Goal: Transaction & Acquisition: Purchase product/service

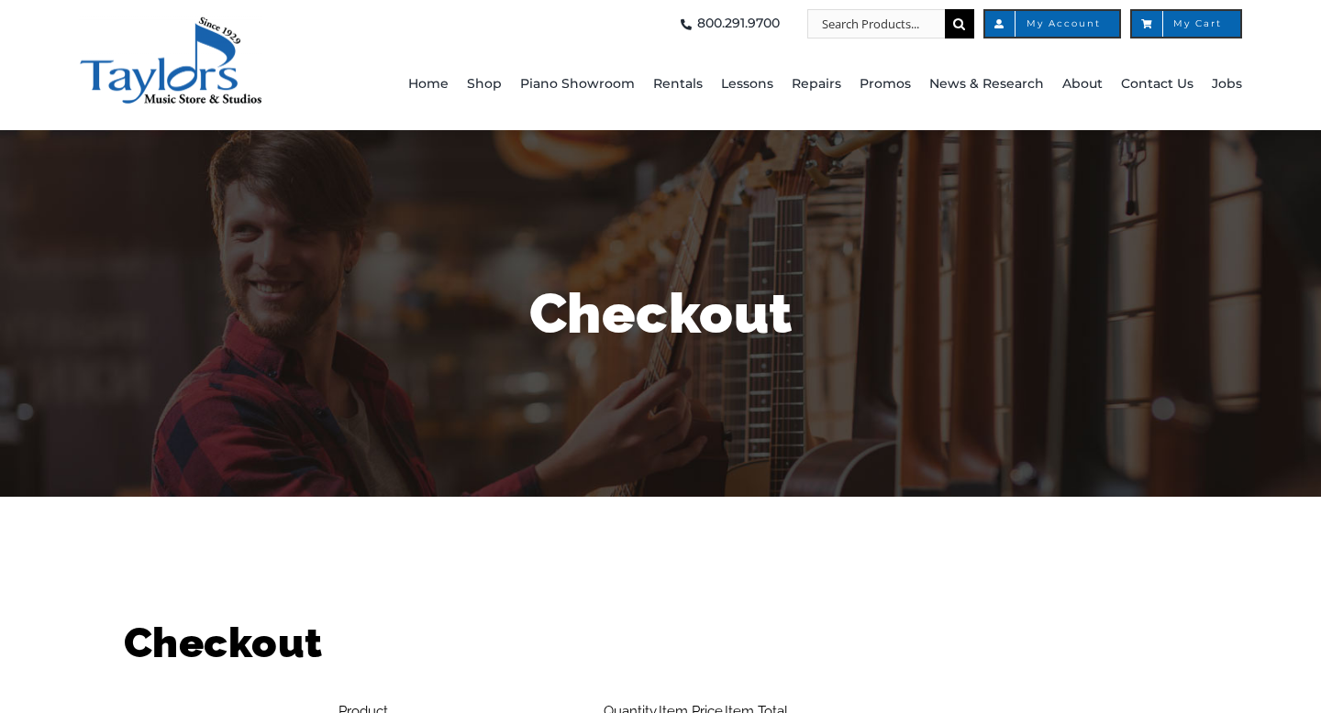
select select "PA"
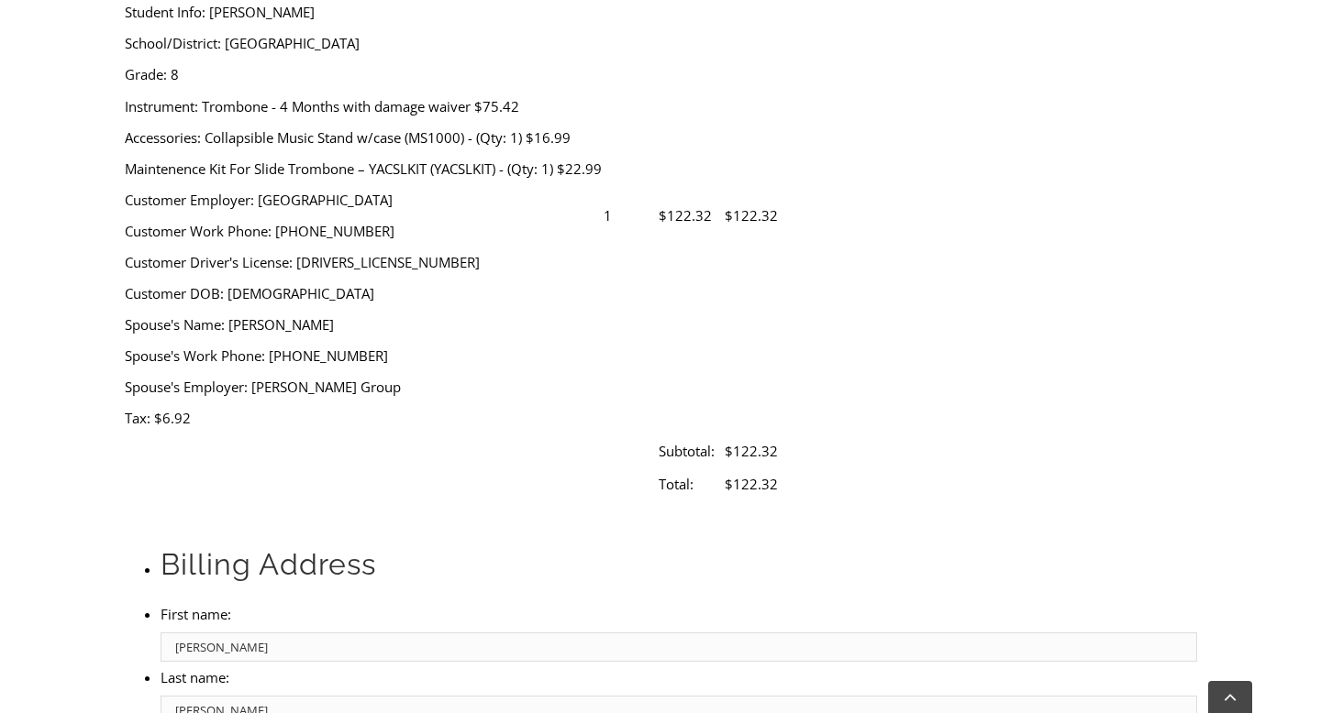
scroll to position [725, 0]
type input "5129925349068067"
select select "02"
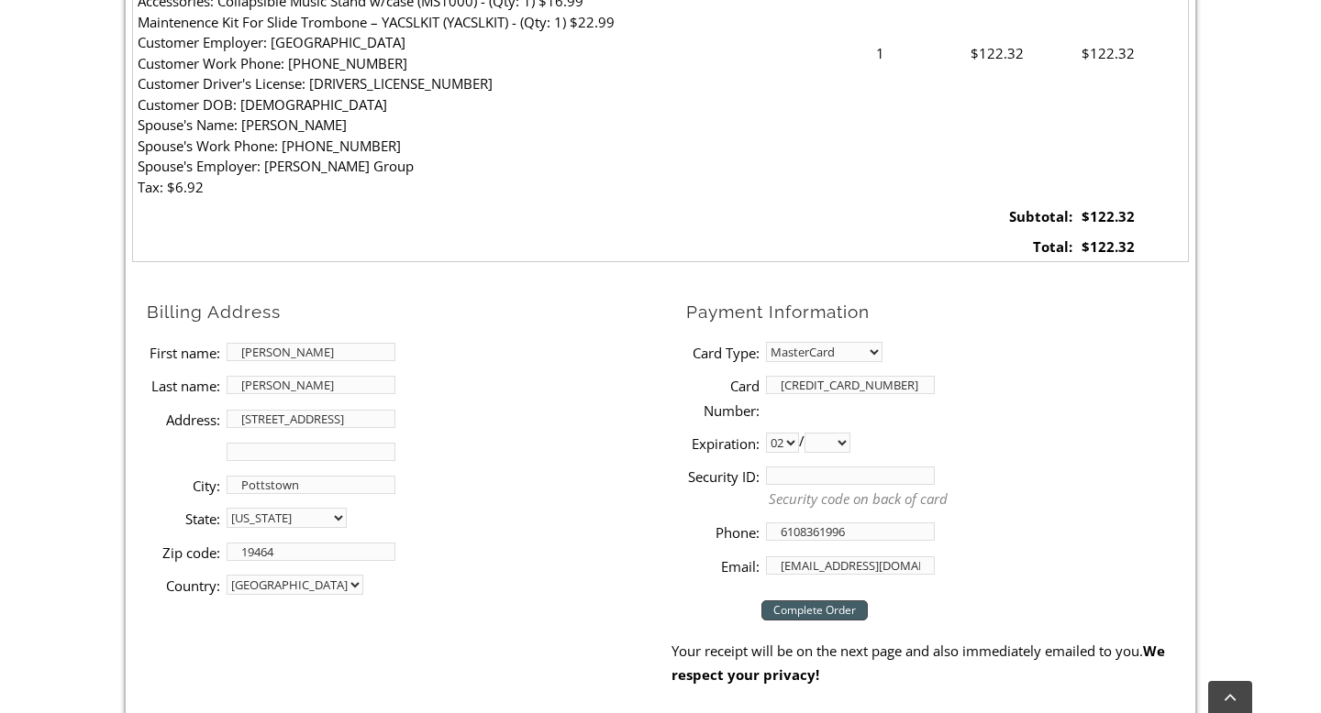
click at [850, 443] on select "2025 2026 2027 2028 2029 2030 2031 2032 2033 2034 2035 2036 2037" at bounding box center [827, 443] width 46 height 20
select select "2026"
click at [811, 433] on select "2025 2026 2027 2028 2029 2030 2031 2032 2033 2034 2035 2036 2037" at bounding box center [827, 443] width 46 height 20
click at [811, 475] on input "Security ID:" at bounding box center [850, 476] width 169 height 18
type input "729"
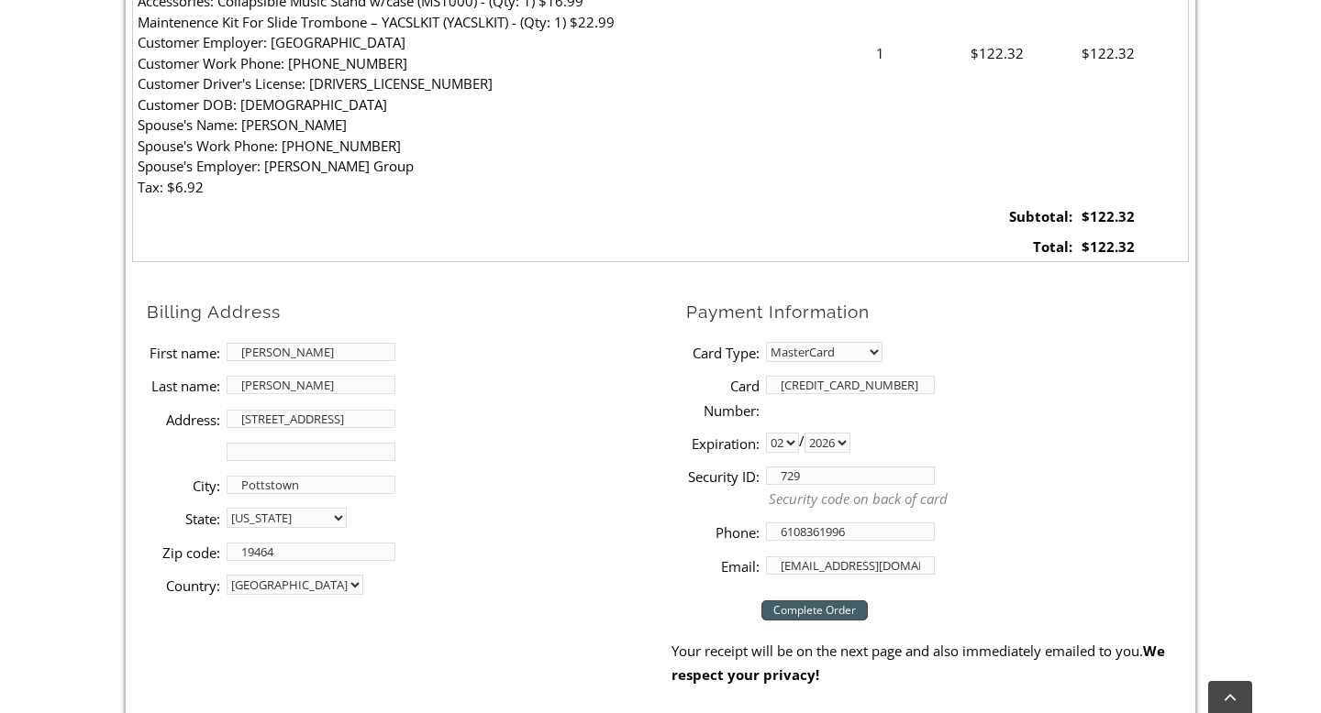
click at [829, 613] on input "Complete Order" at bounding box center [814, 611] width 106 height 20
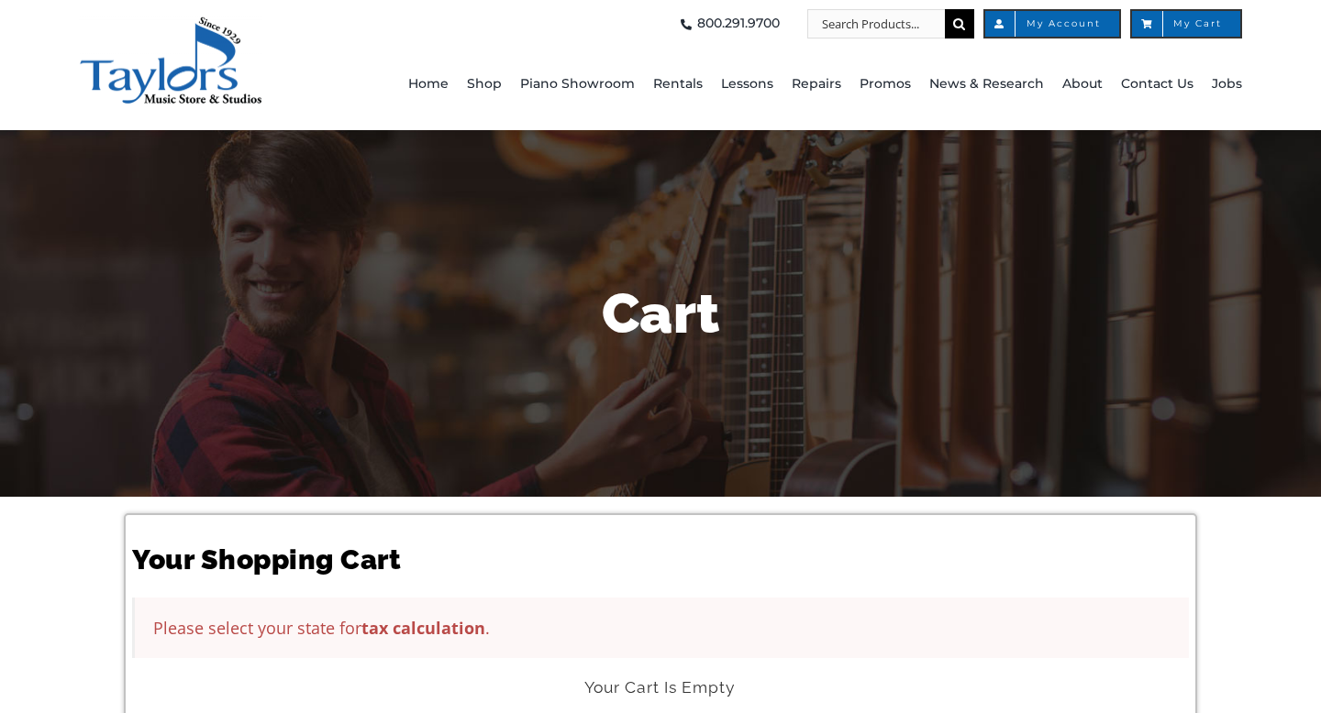
click at [1291, 638] on div "Your Shopping Cart Please select your state for tax calculation . Your Cart Is …" at bounding box center [660, 640] width 1321 height 287
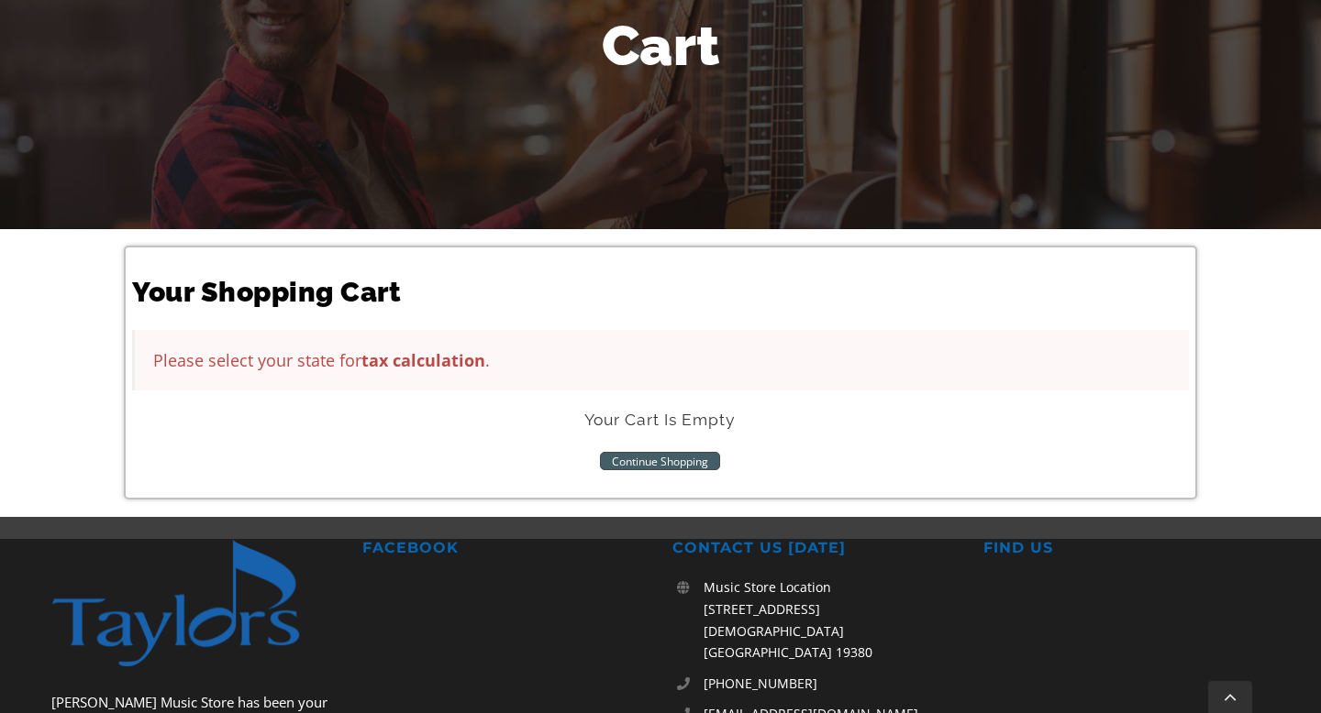
scroll to position [293, 0]
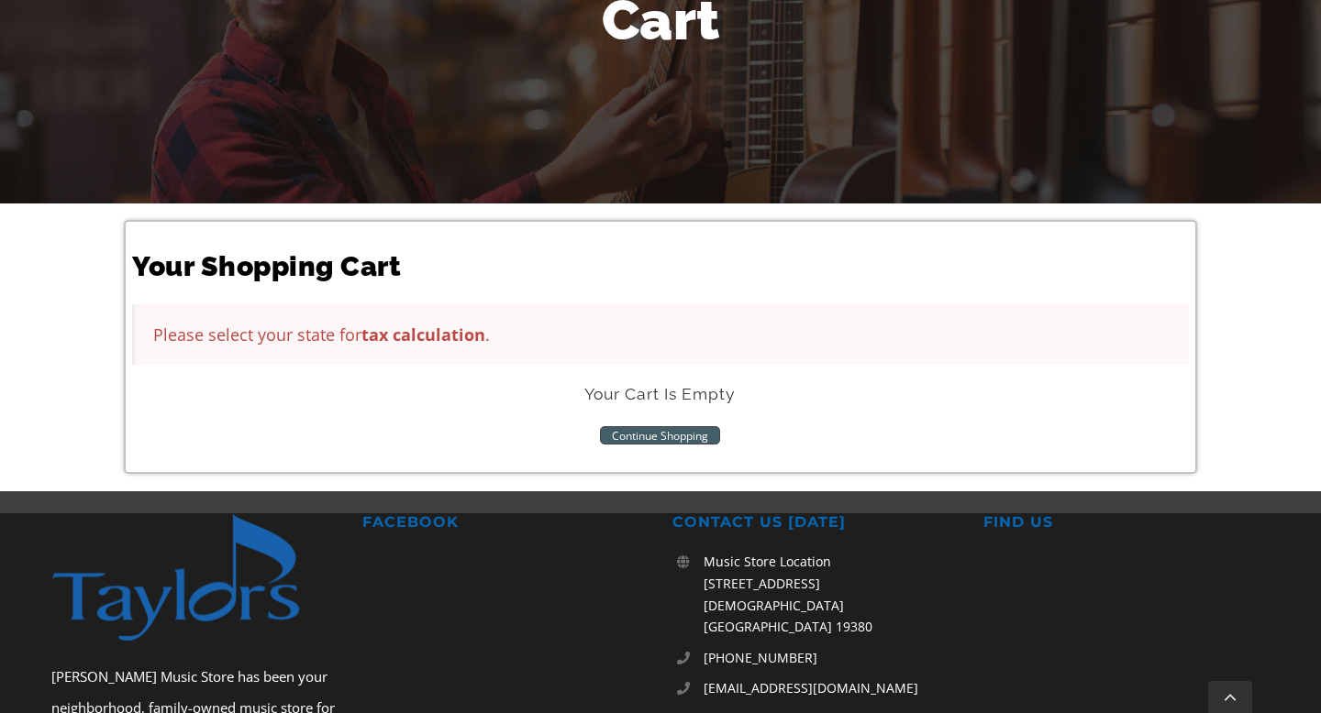
click at [695, 435] on link "Continue Shopping" at bounding box center [660, 435] width 120 height 18
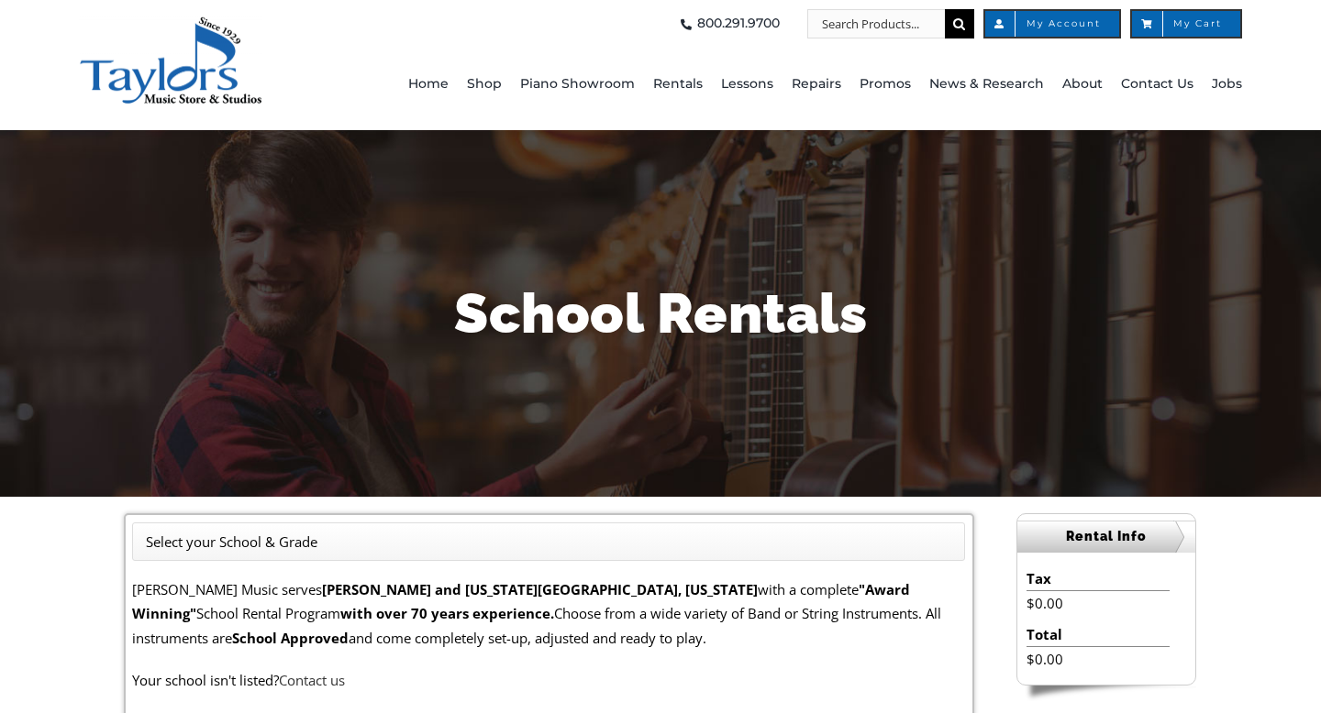
click at [831, 603] on p "[PERSON_NAME] Music serves [GEOGRAPHIC_DATA] and [US_STATE][GEOGRAPHIC_DATA], […" at bounding box center [548, 614] width 833 height 72
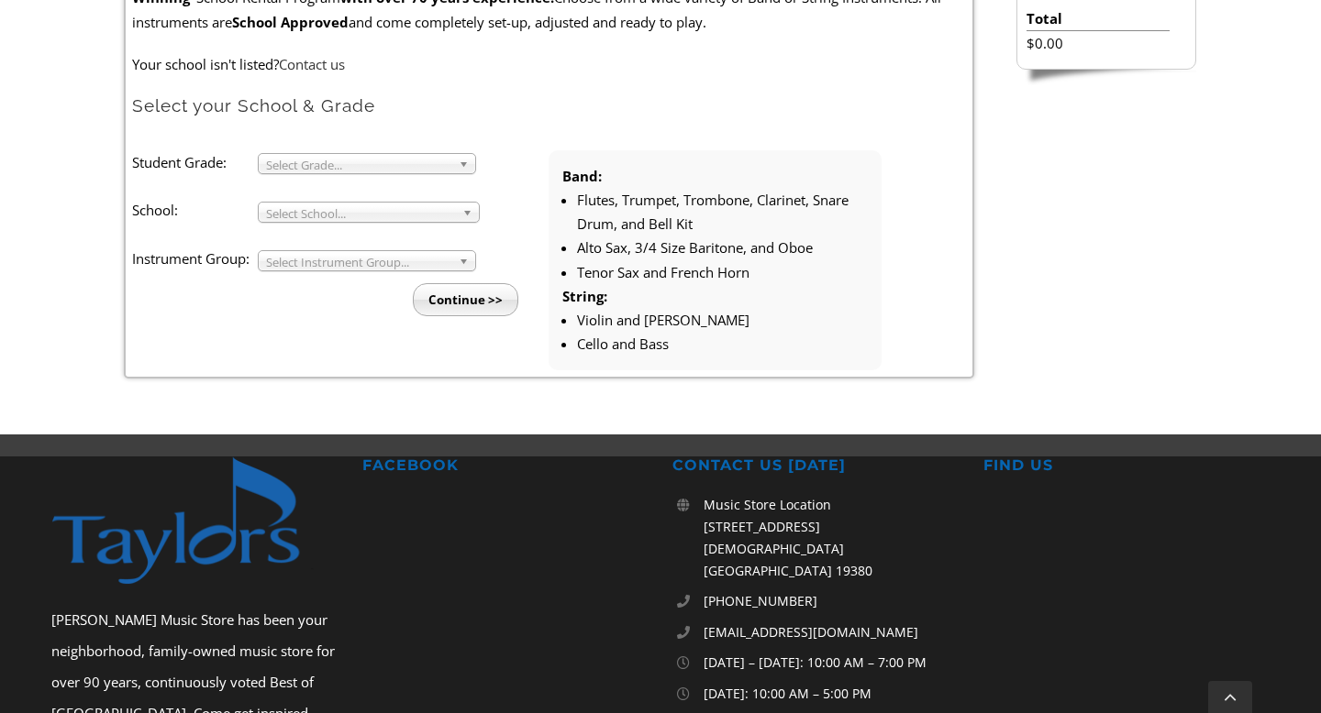
scroll to position [624, 0]
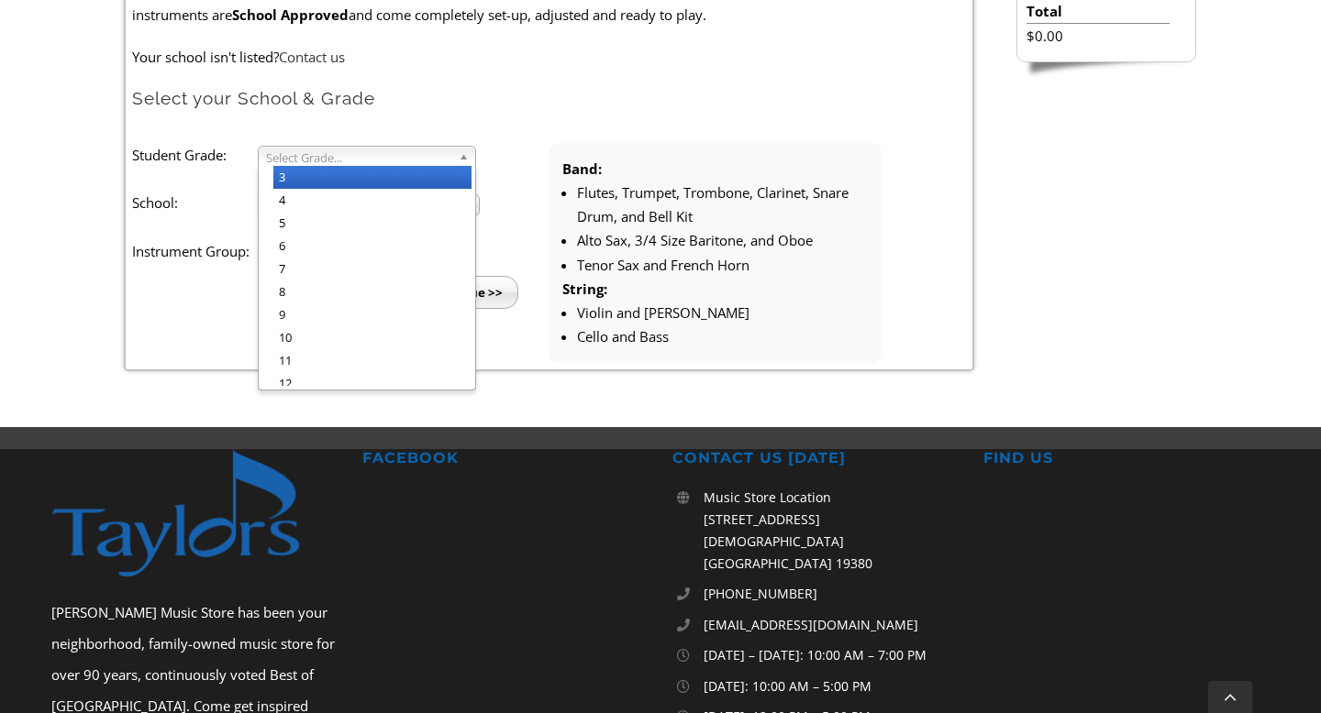
click at [459, 155] on b at bounding box center [467, 156] width 17 height 19
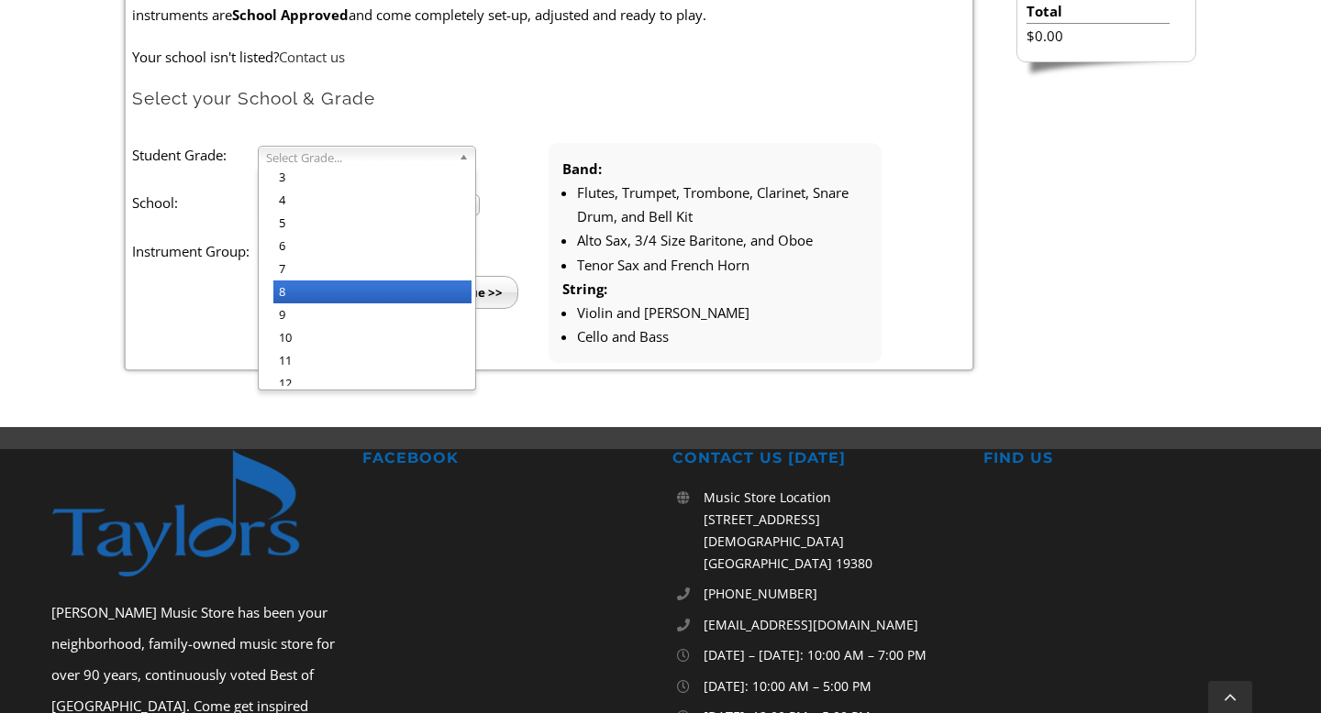
click at [398, 288] on li "8" at bounding box center [372, 292] width 198 height 23
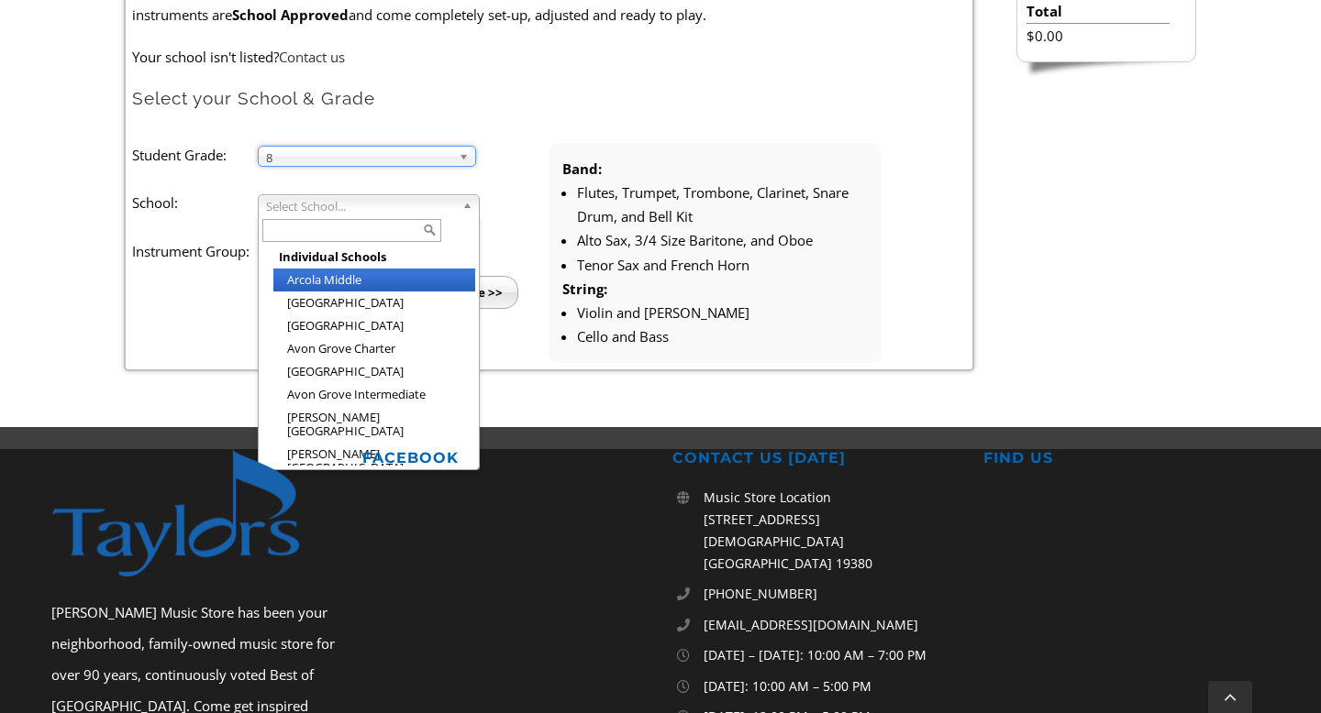
click at [442, 210] on span "Select School..." at bounding box center [360, 206] width 189 height 22
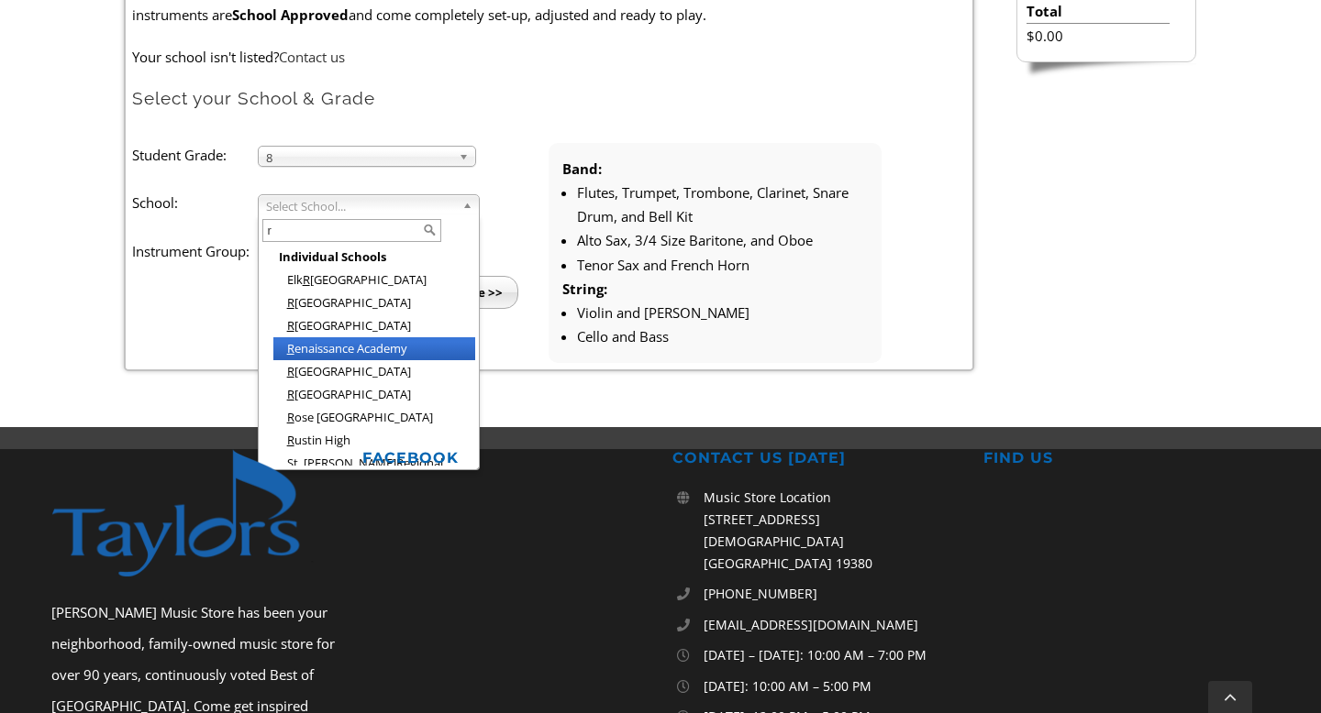
type input "r"
click at [369, 353] on li "R enaissance Academy" at bounding box center [374, 348] width 202 height 23
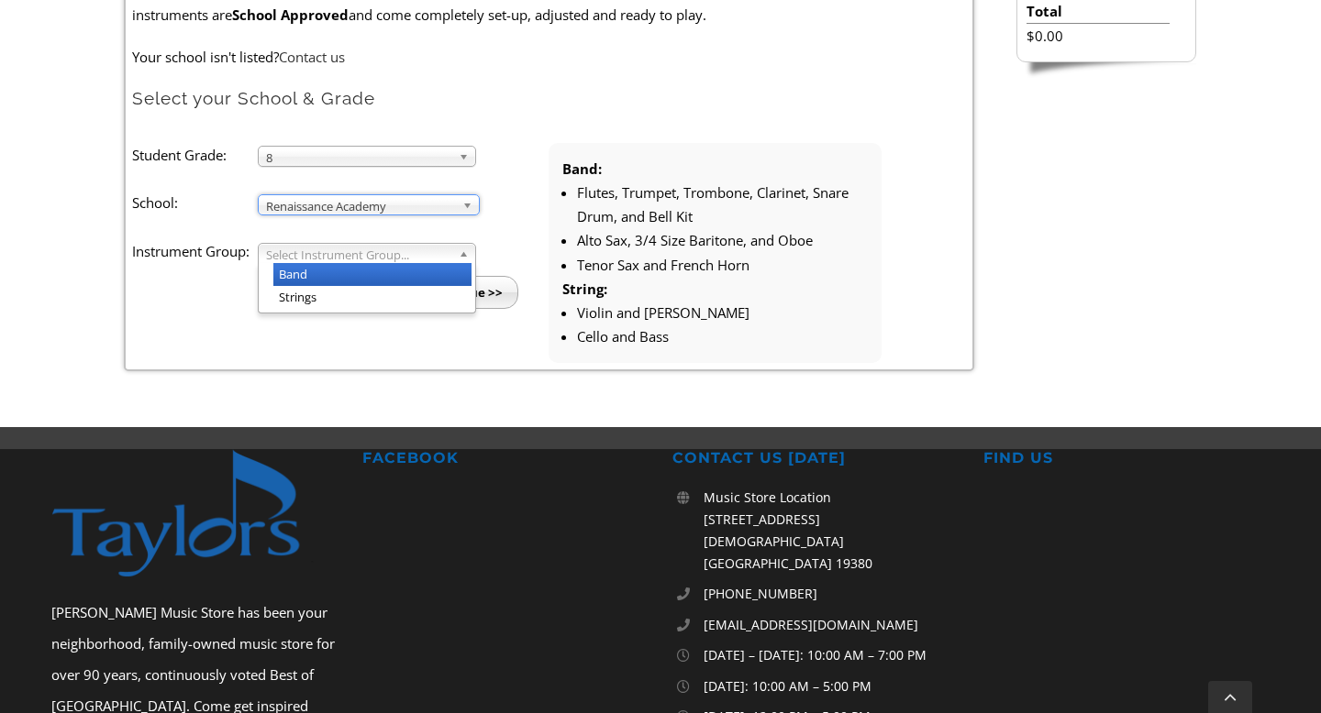
click at [382, 259] on span "Select Instrument Group..." at bounding box center [358, 255] width 185 height 22
click at [370, 281] on li "Band" at bounding box center [372, 274] width 198 height 23
click at [444, 296] on input "Continue >>" at bounding box center [465, 292] width 105 height 33
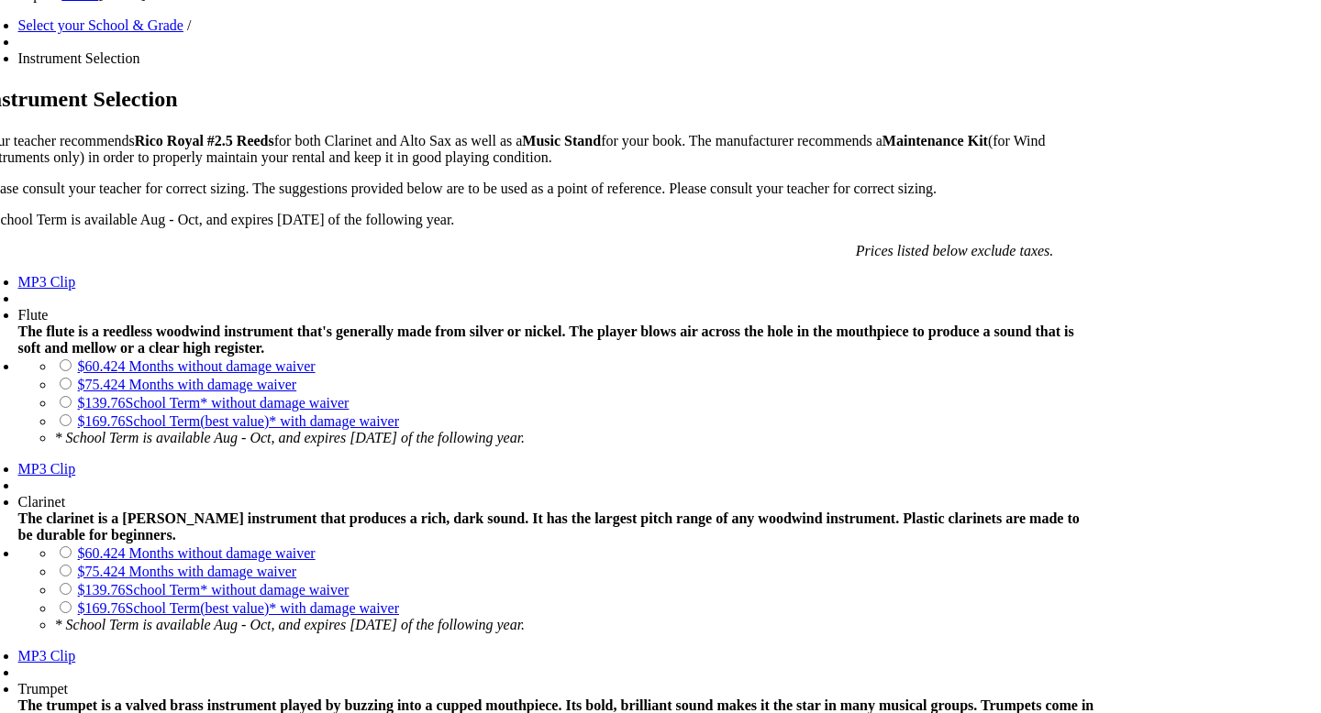
scroll to position [1284, 0]
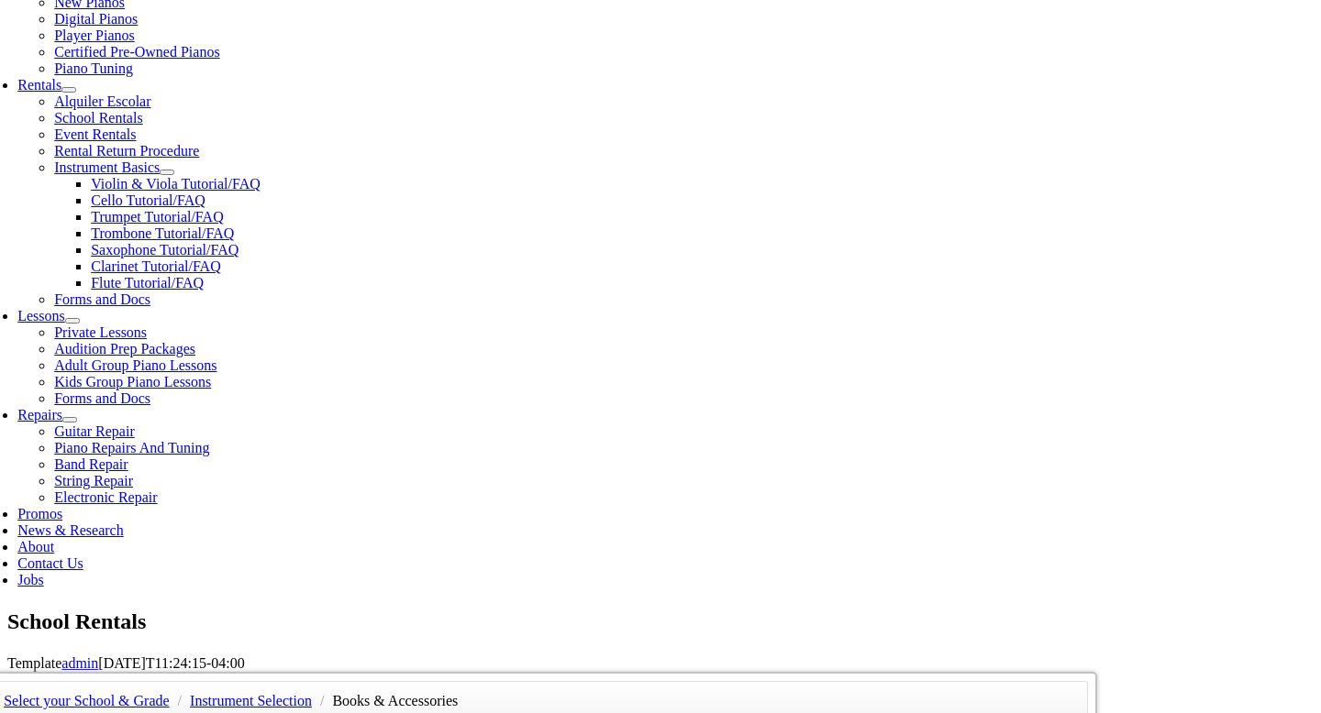
scroll to position [624, 0]
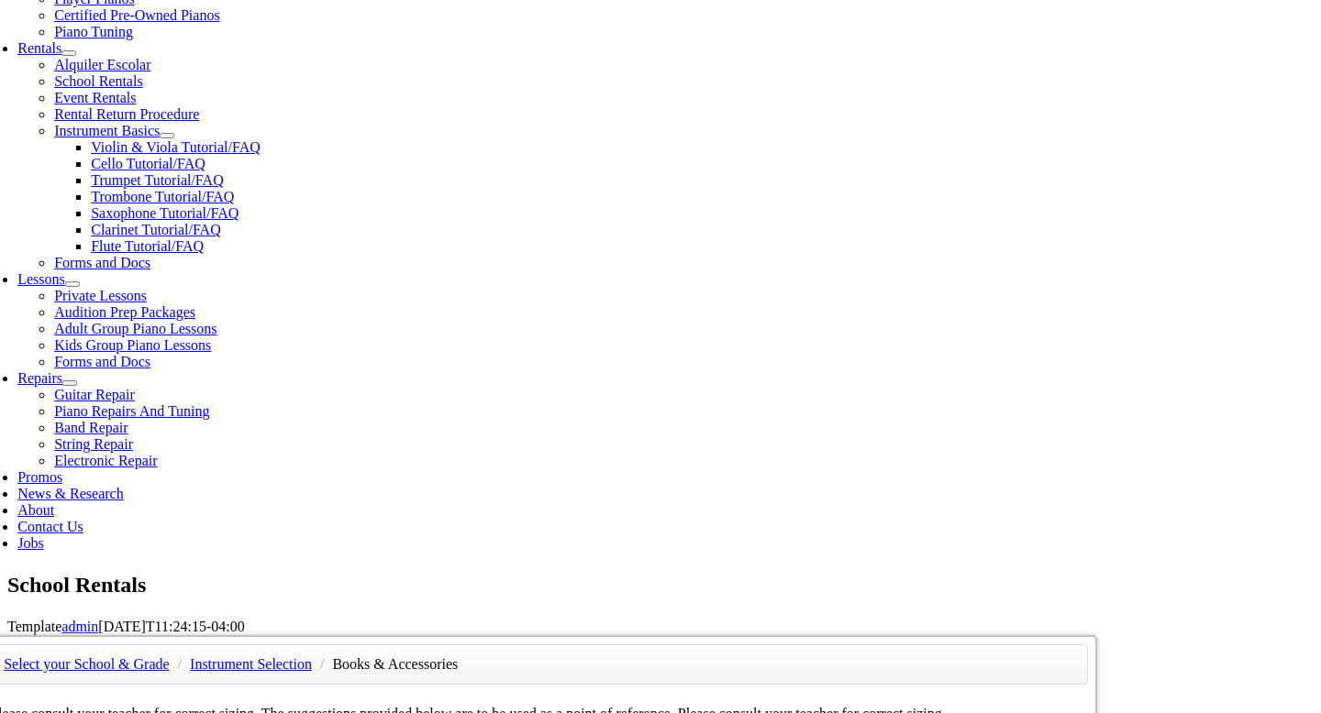
checkbox input"] "true"
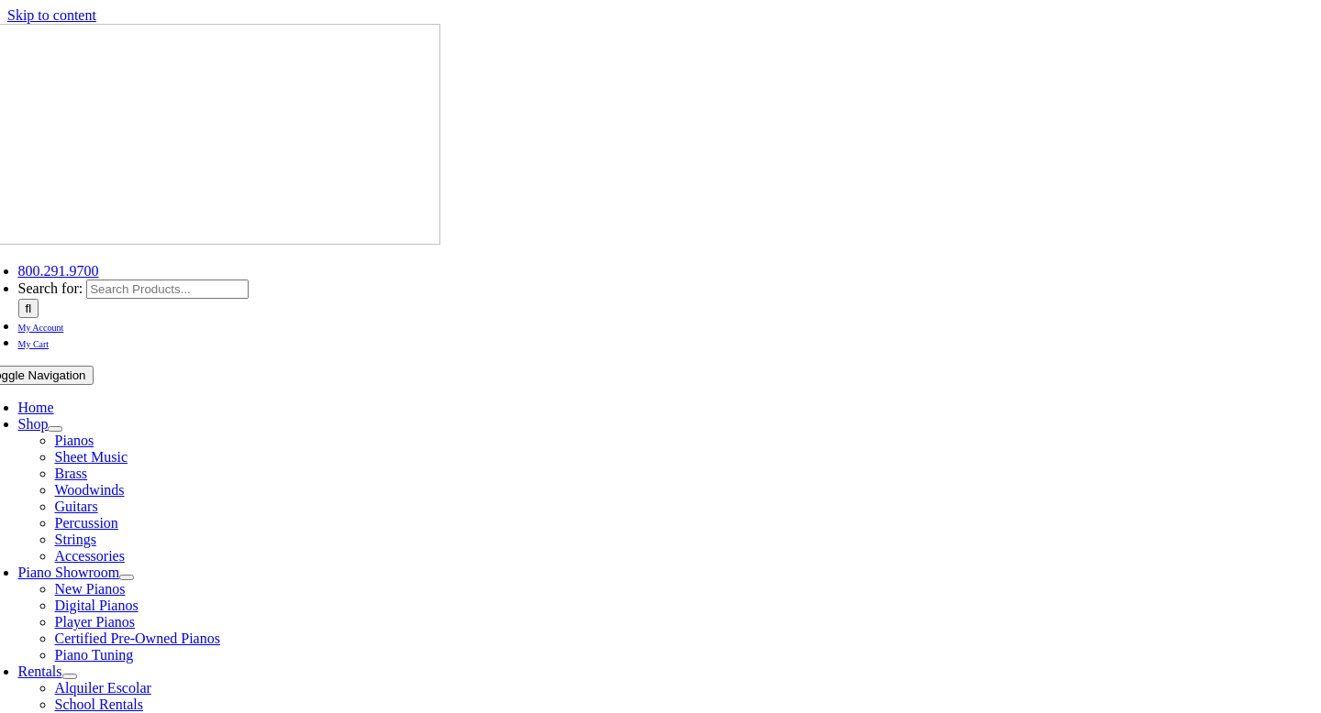
type input "1"
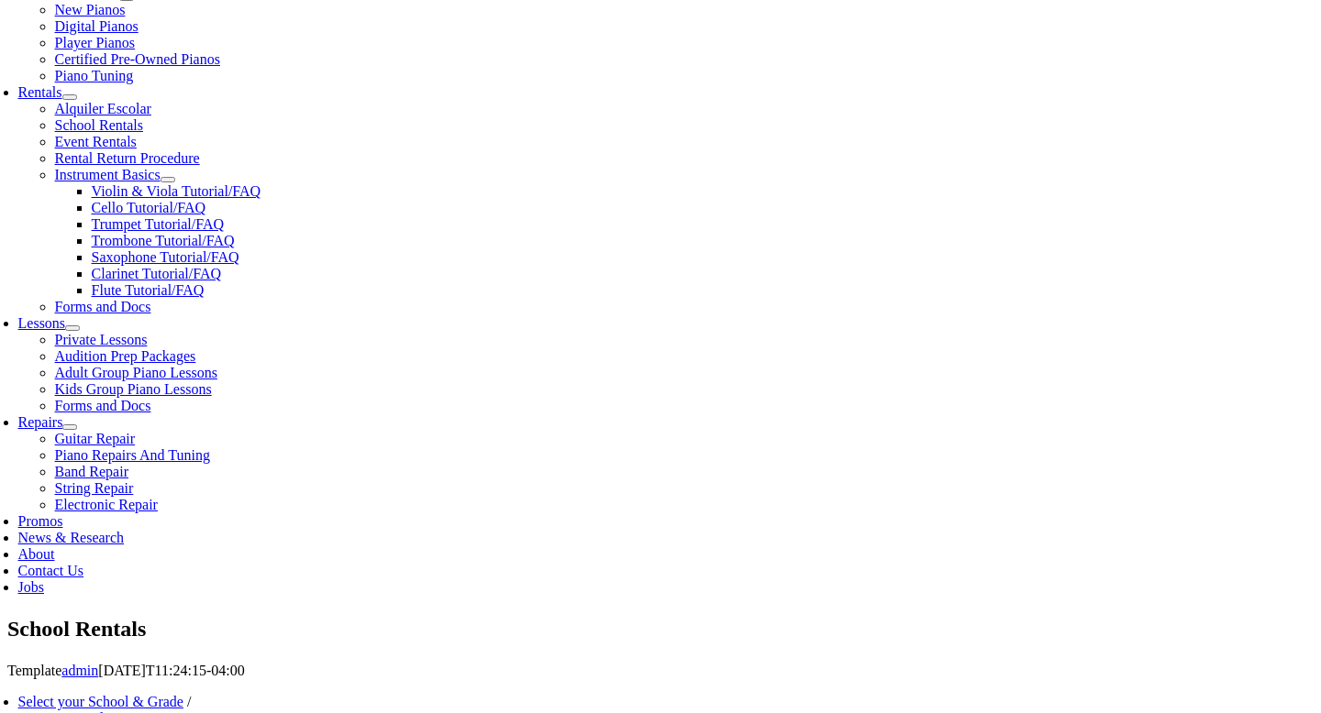
scroll to position [587, 0]
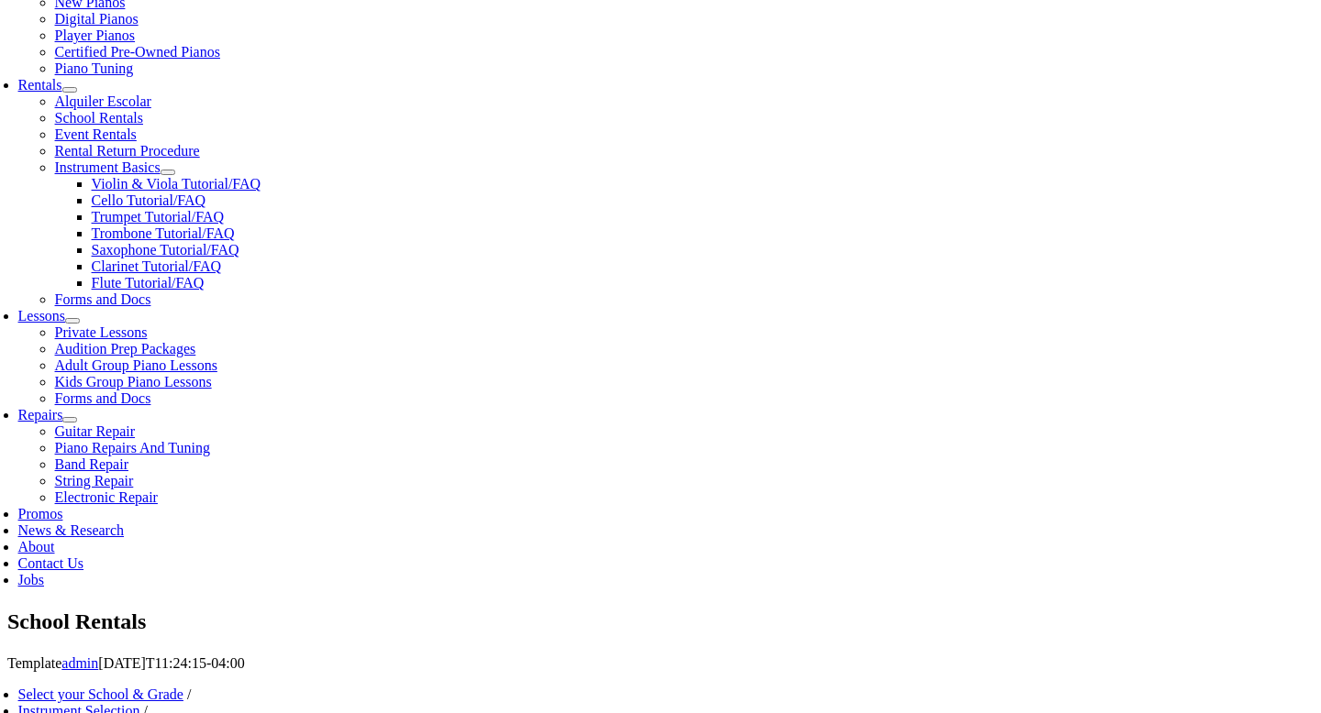
type input "Landon"
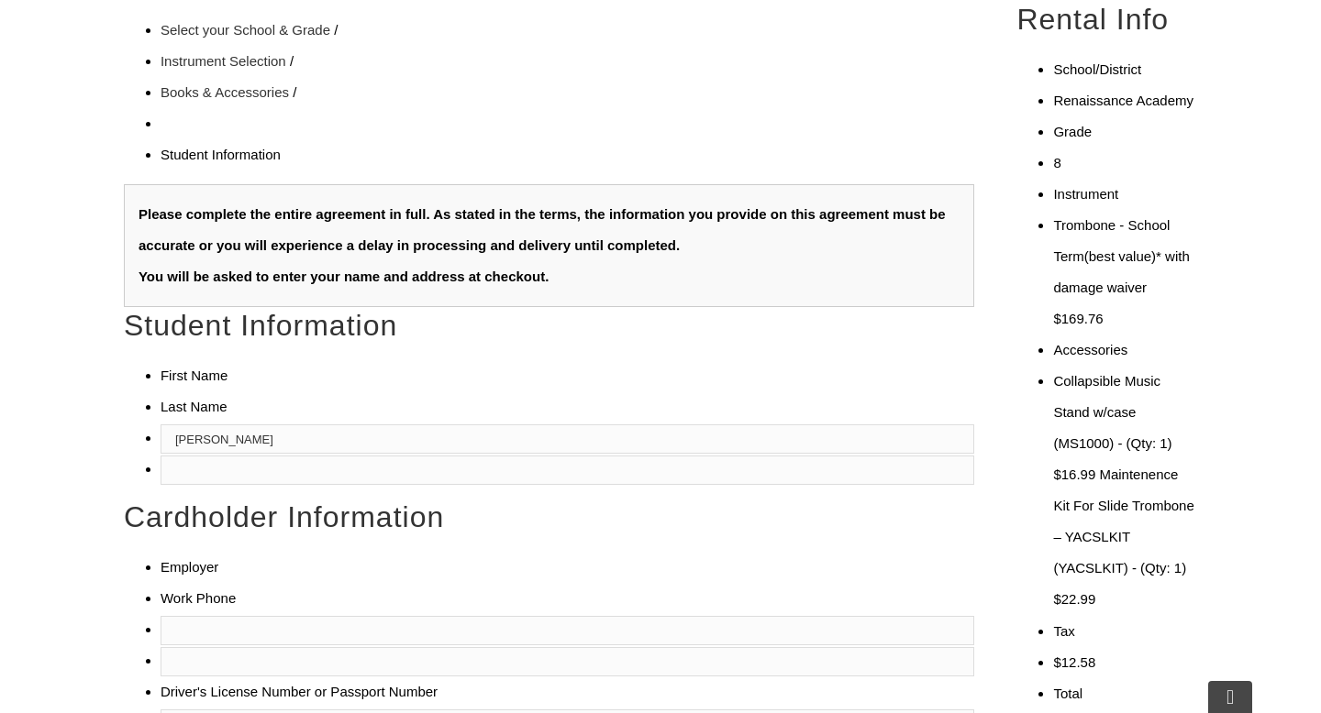
type input "Wheeles"
type input "6108361995"
click at [182, 616] on input "text" at bounding box center [566, 630] width 813 height 29
type input "Pottsgrove School District"
click at [192, 710] on input "text" at bounding box center [566, 724] width 813 height 29
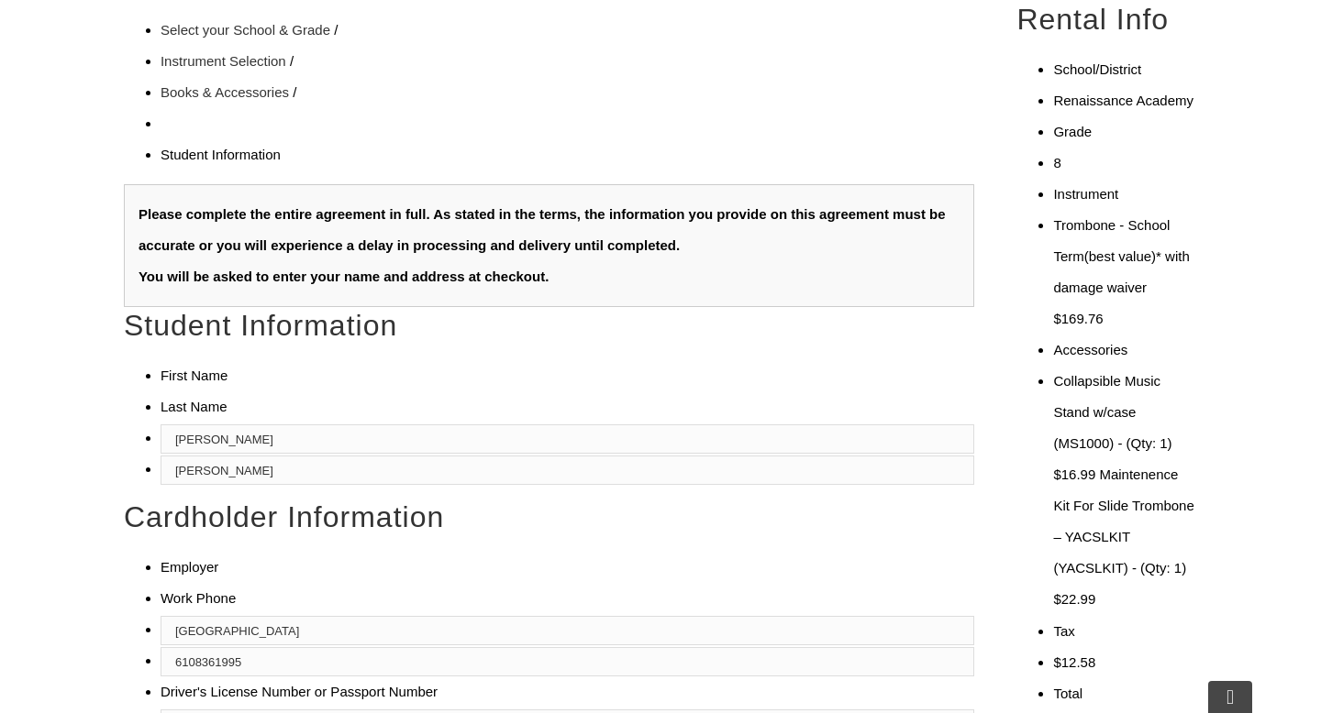
type input "26978867"
type input "09/14/2011"
type input "PHILIP WHEELES"
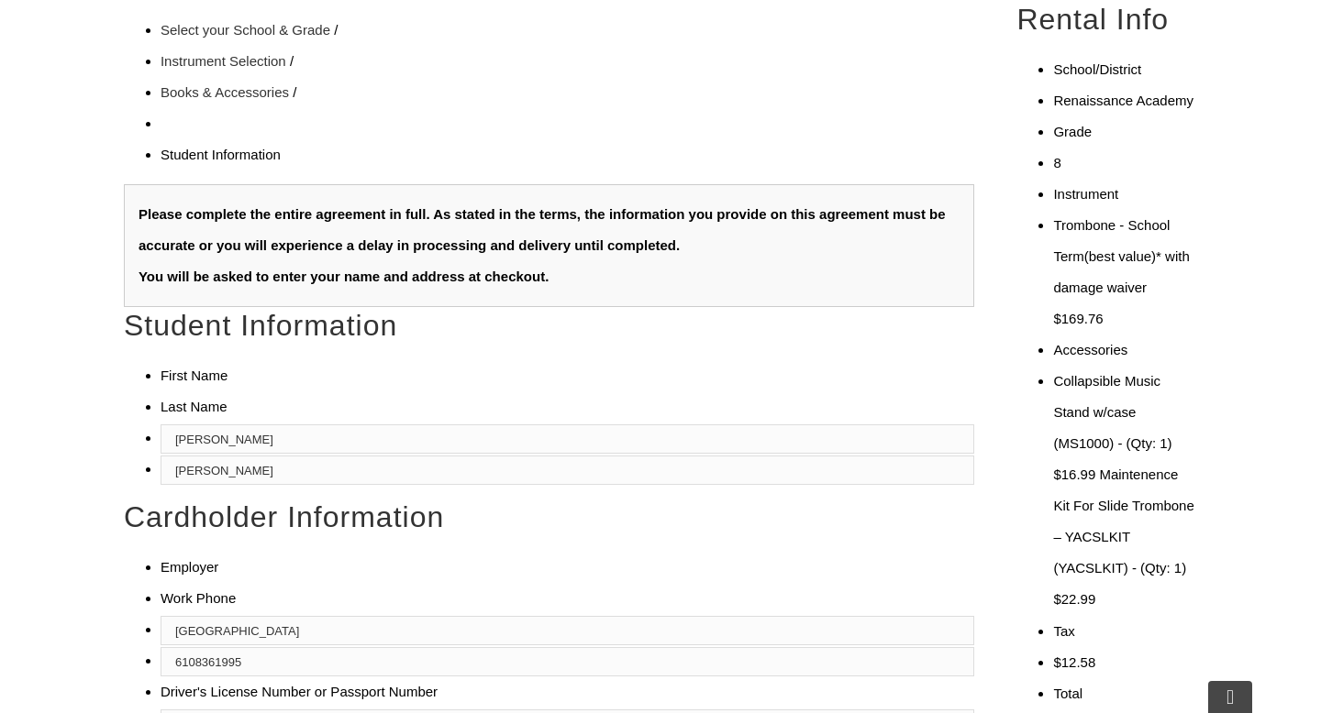
type input "2155287948"
type input "Hankin Group"
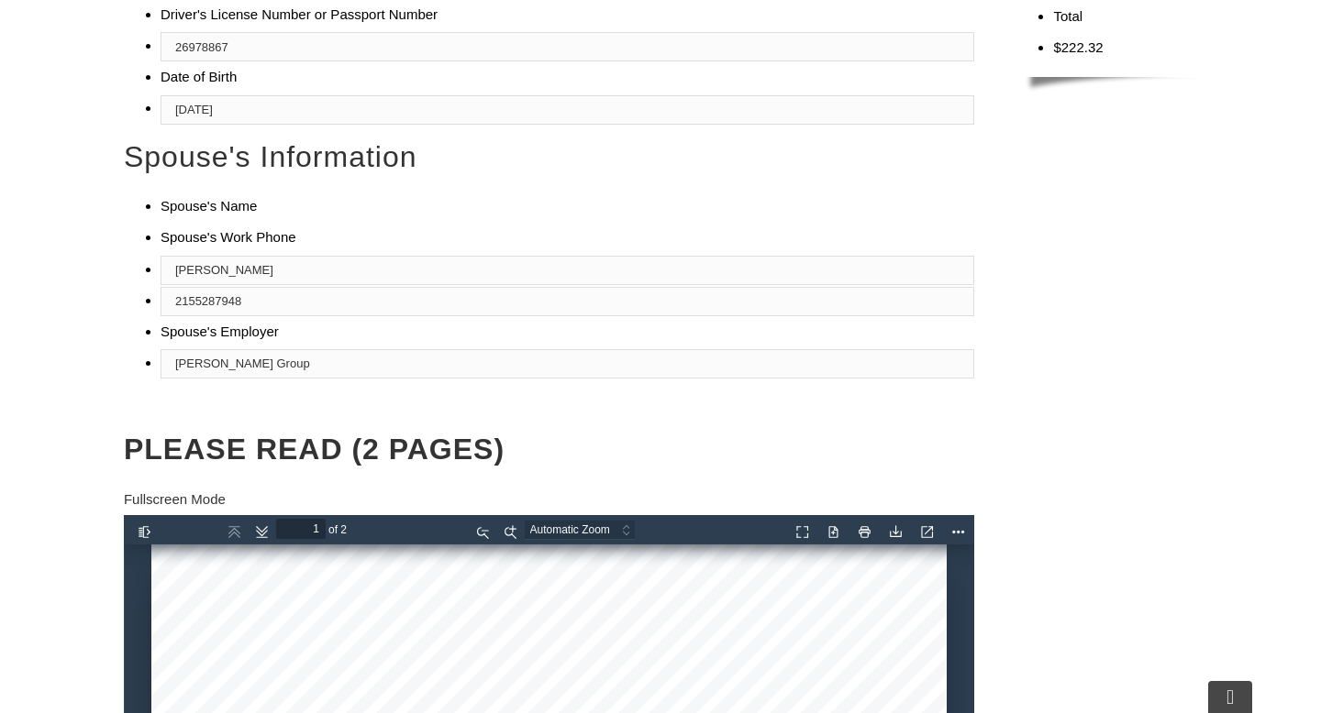
scroll to position [1284, 0]
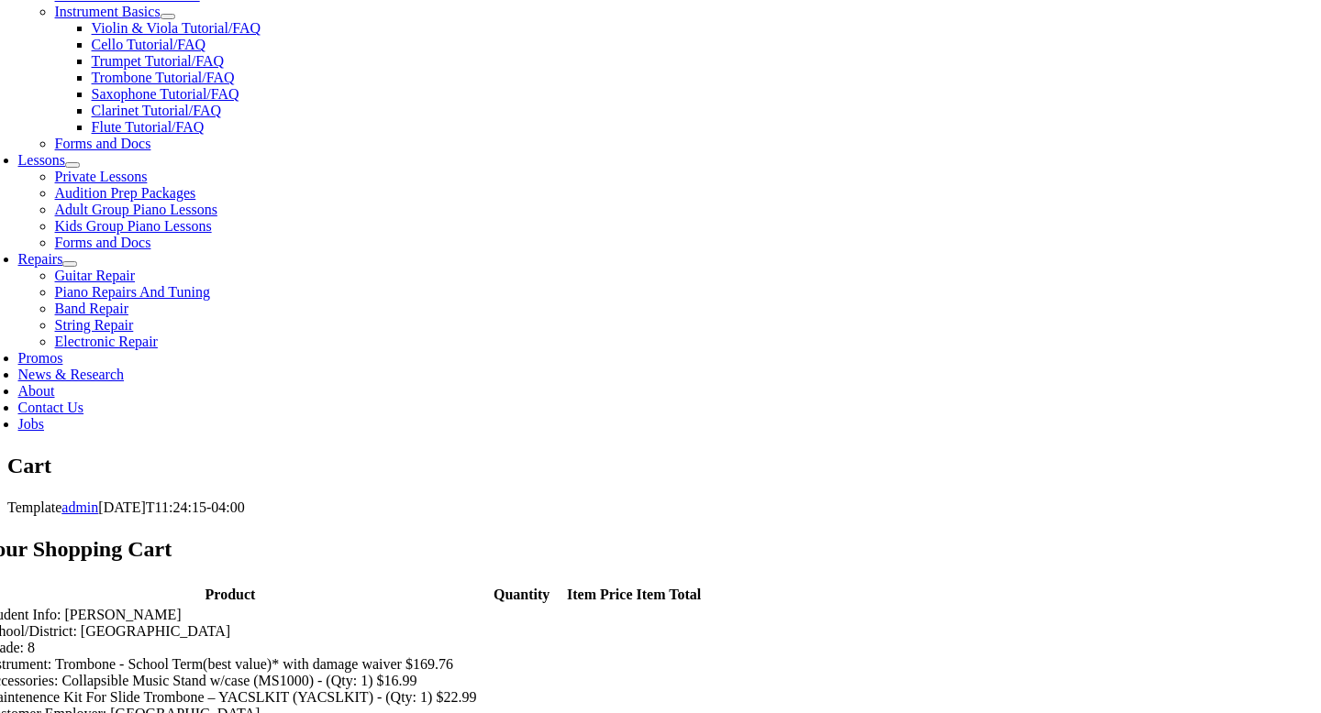
scroll to position [770, 0]
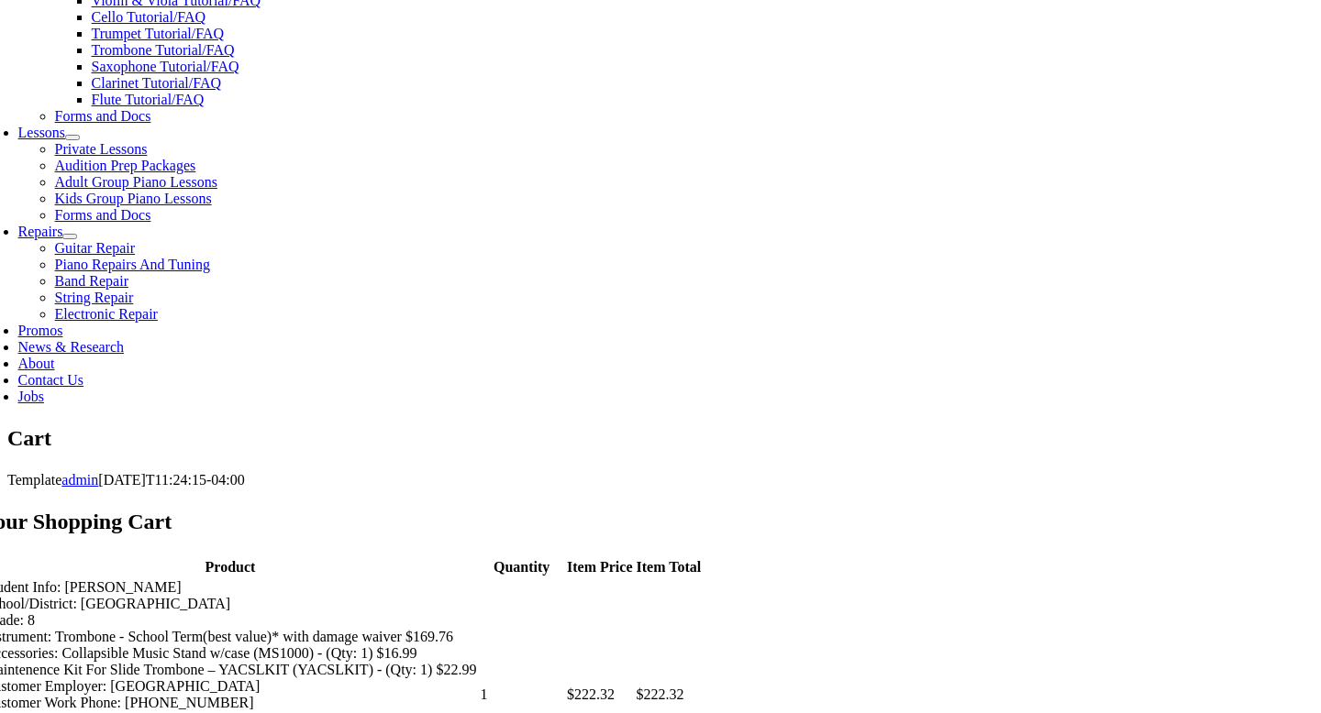
select select "PA"
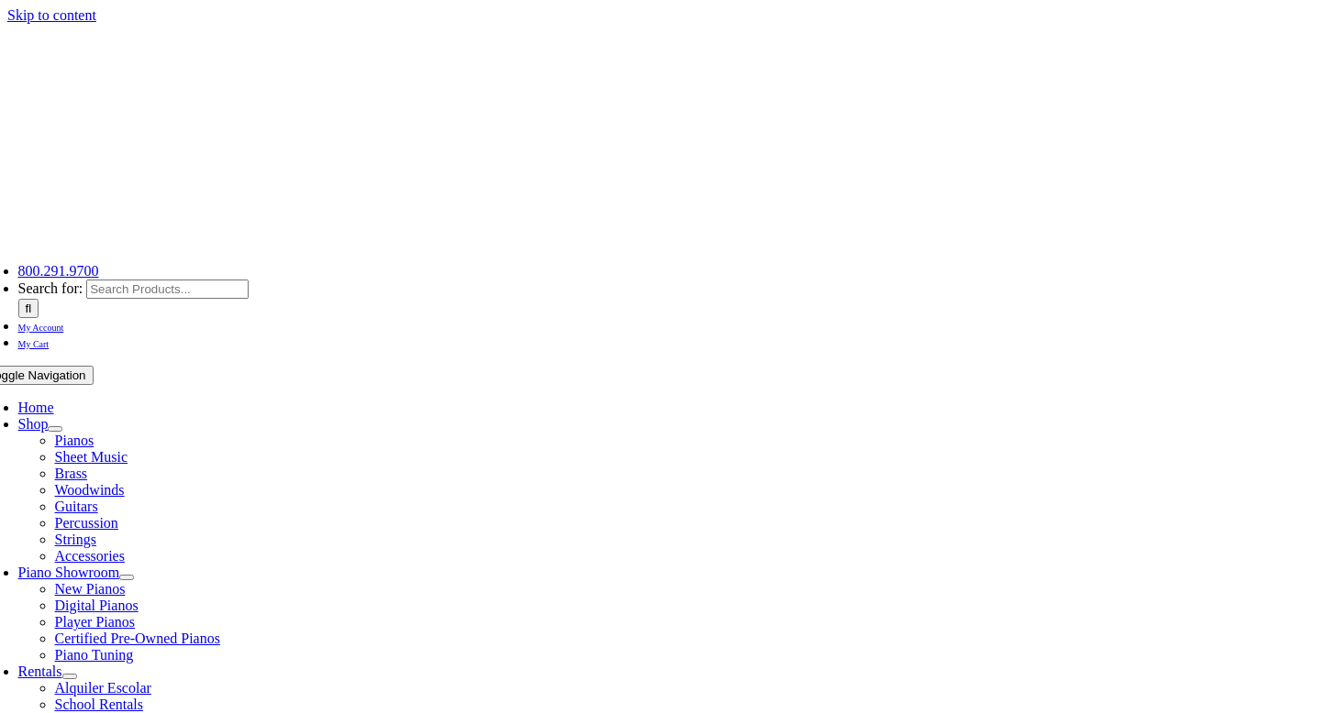
select select "PA"
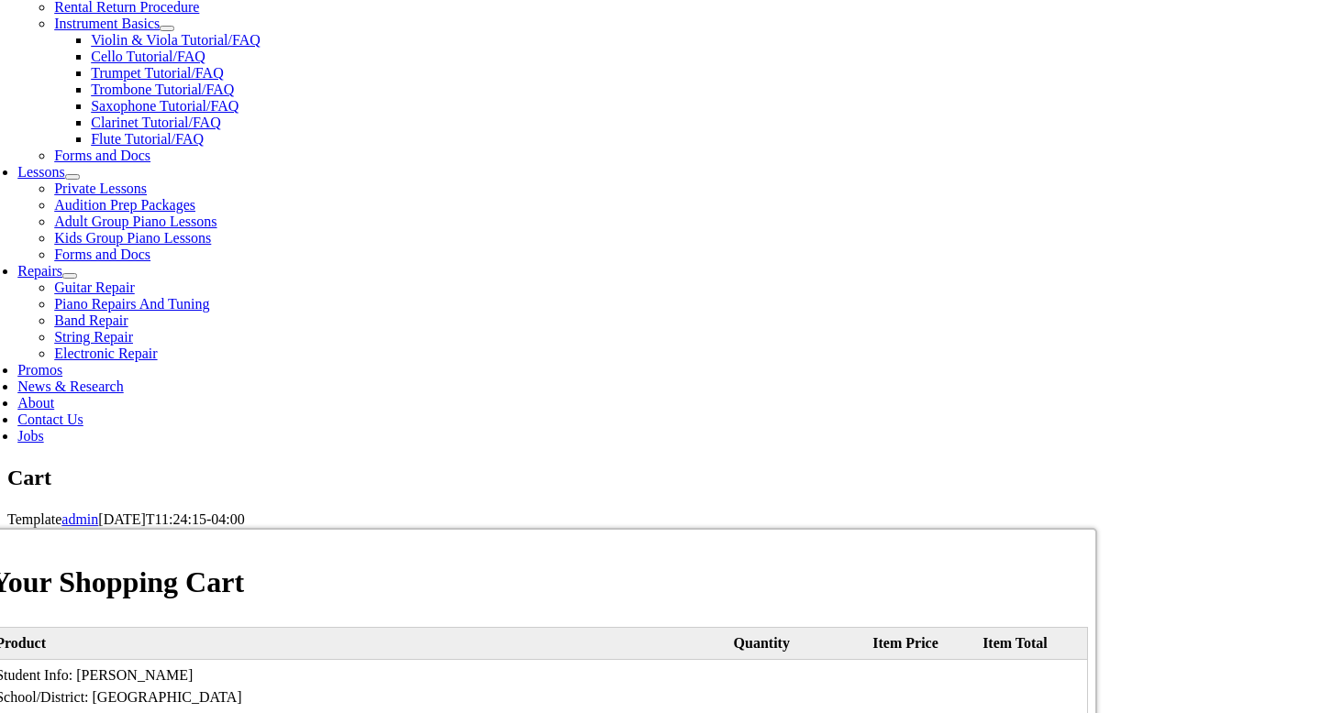
scroll to position [734, 0]
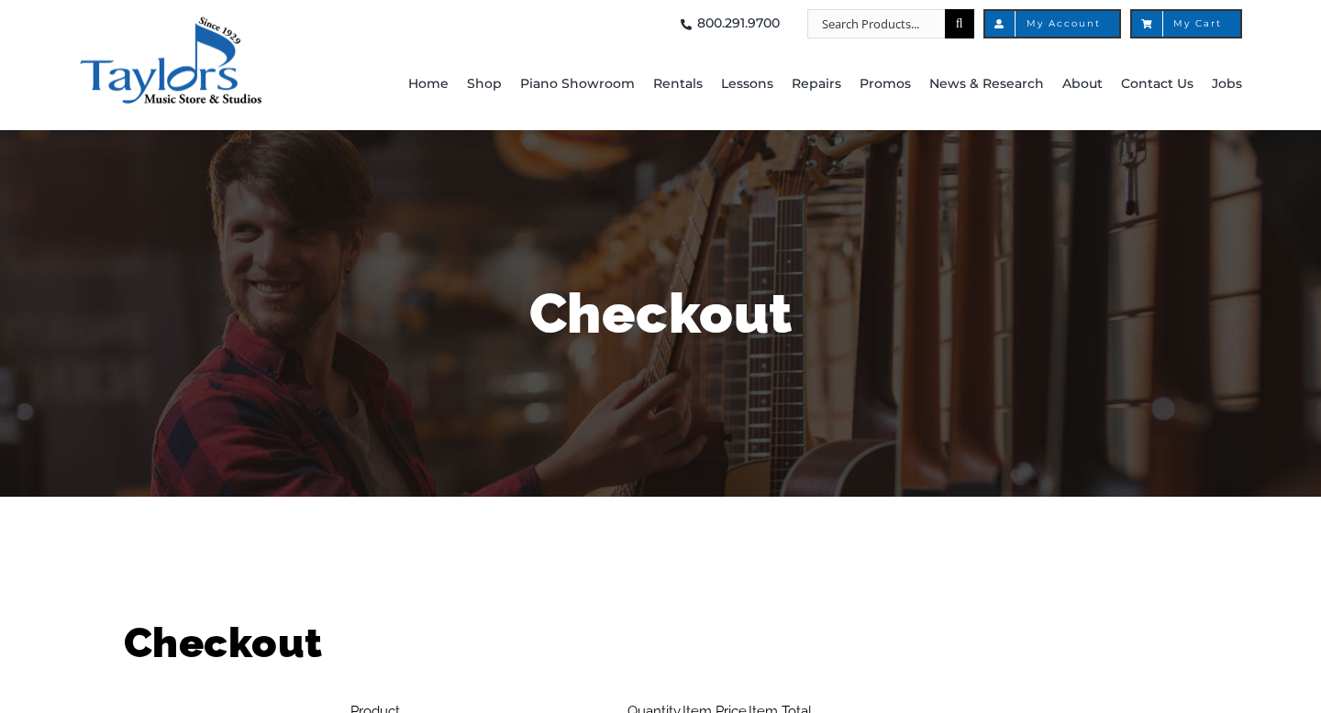
select select
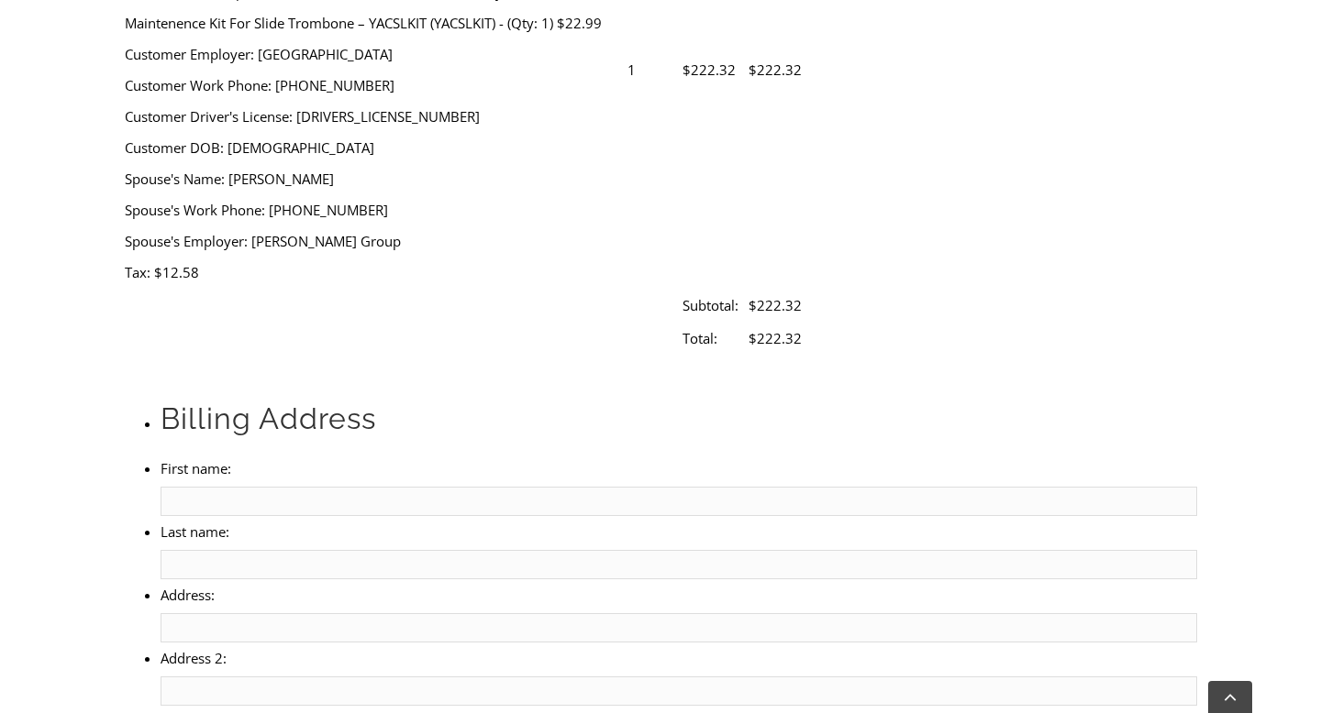
scroll to position [880, 0]
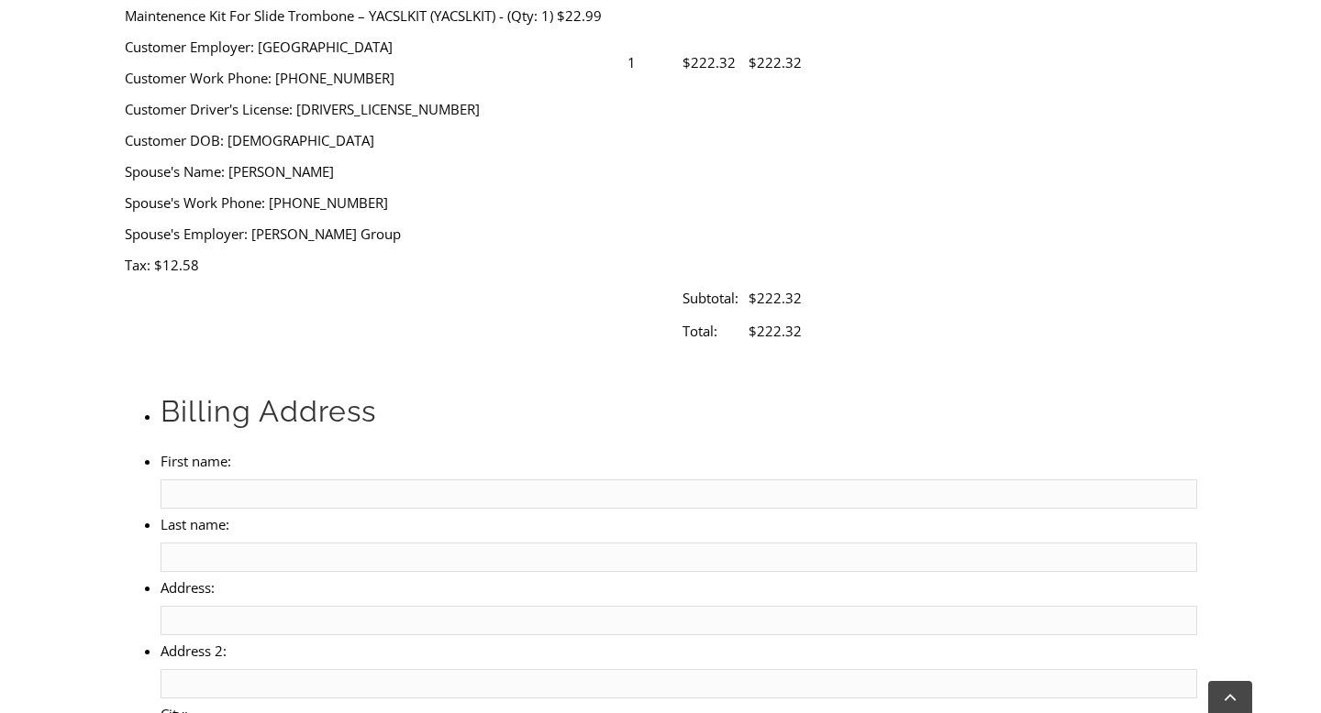
click at [271, 480] on input "First name:" at bounding box center [678, 494] width 1036 height 29
type input "[PERSON_NAME]"
type input "[STREET_ADDRESS]"
type input "Pottstown"
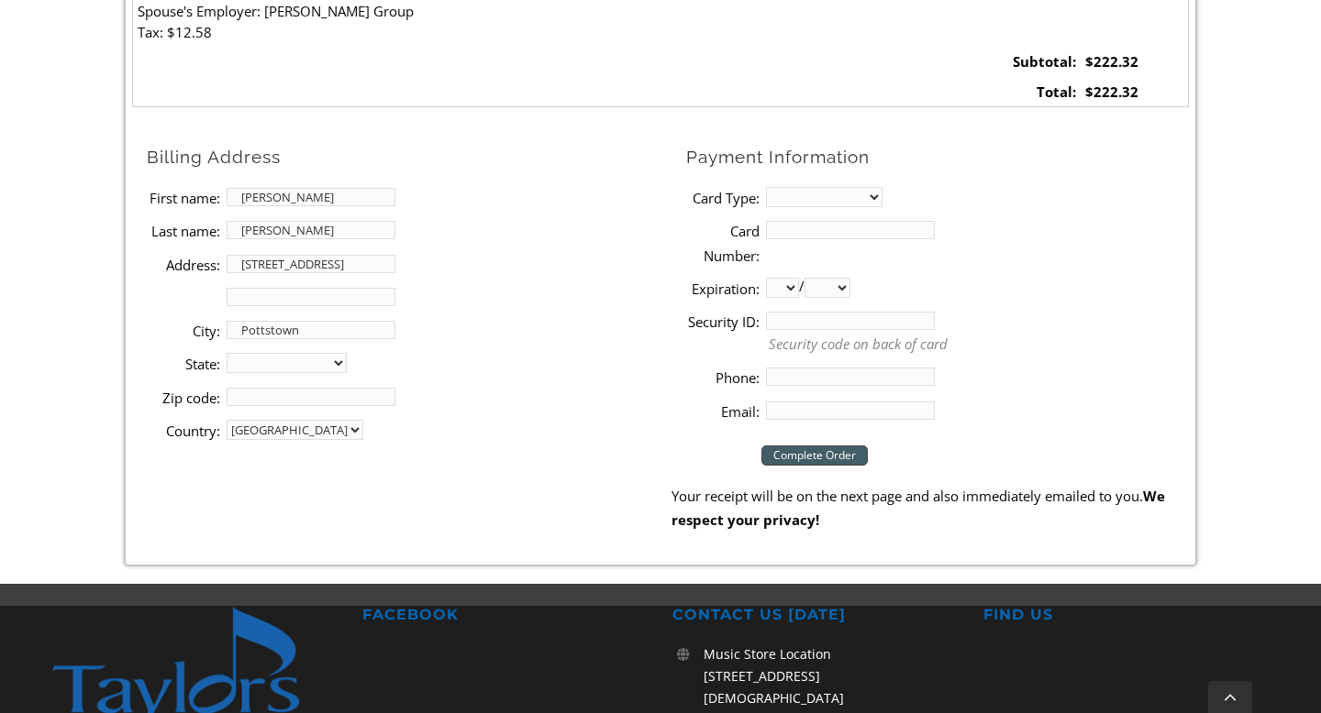
select select "PA"
type input "19464"
type input "6108361996"
type input "[EMAIL_ADDRESS][DOMAIN_NAME]"
click at [805, 200] on select "MasterCard Visa American Express Discover" at bounding box center [824, 197] width 116 height 20
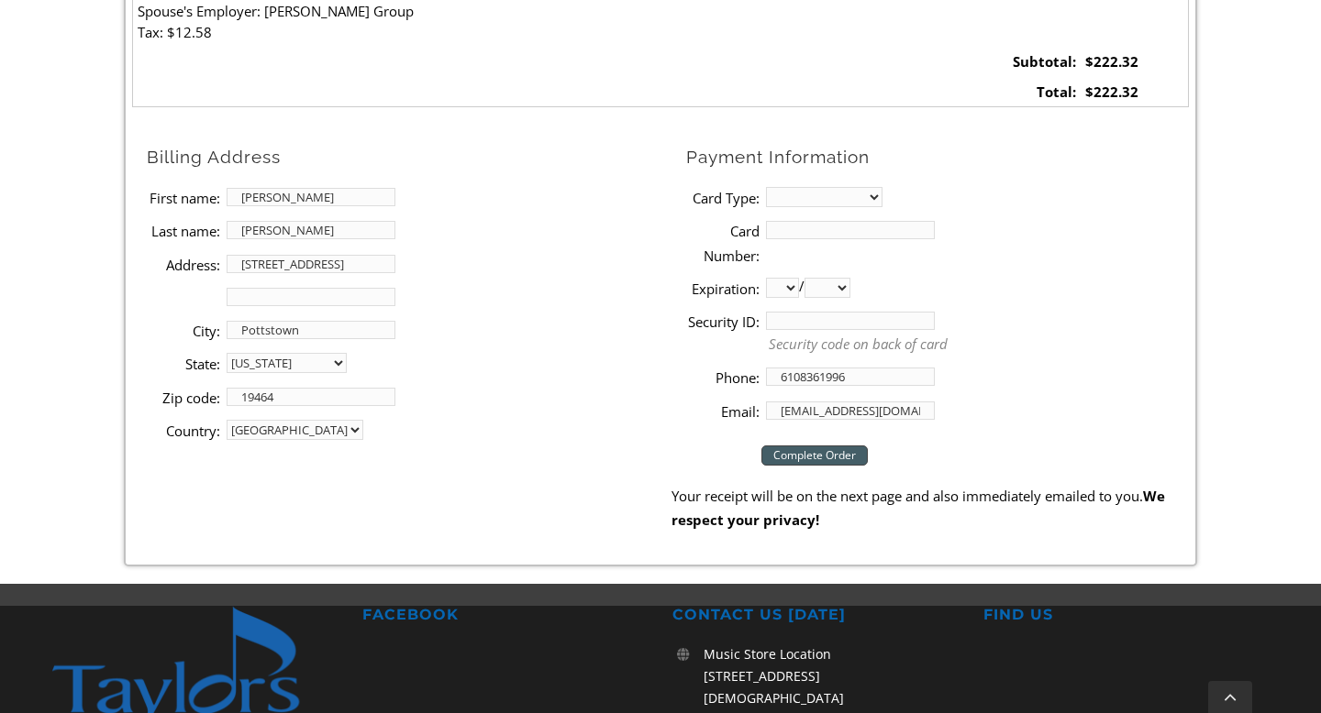
select select "mastercard"
click at [766, 187] on select "MasterCard Visa American Express Discover" at bounding box center [824, 197] width 116 height 20
click at [804, 227] on input "Card Number:" at bounding box center [850, 230] width 169 height 18
type input "[CREDIT_CARD_NUMBER]"
select select "02"
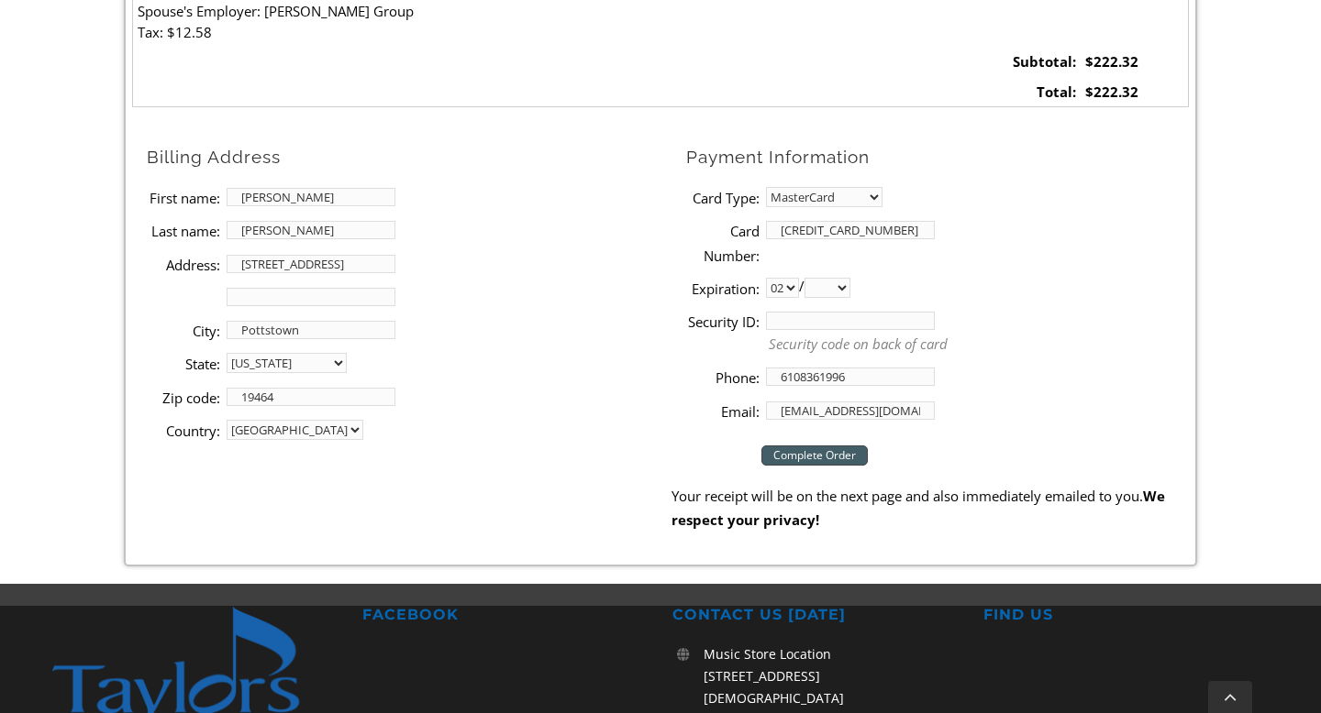
select select "2026"
type input "729"
click at [808, 462] on input "Complete Order" at bounding box center [814, 456] width 106 height 20
